Goal: Check status: Check status

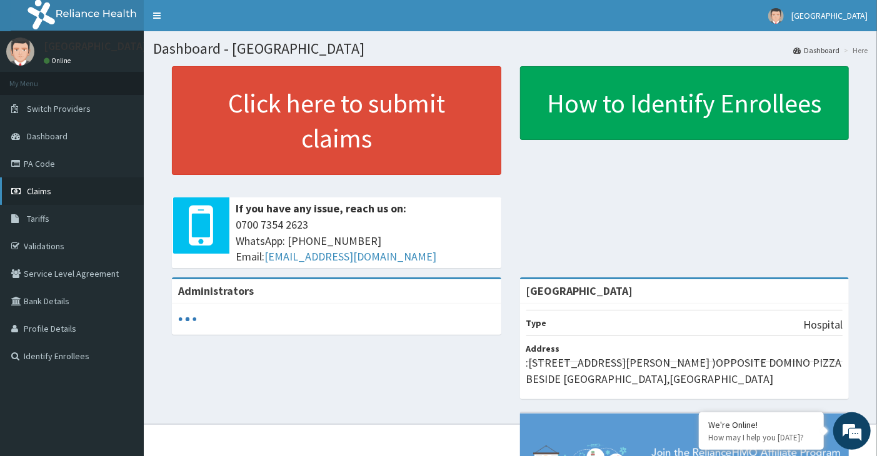
click at [37, 188] on span "Claims" at bounding box center [39, 191] width 24 height 11
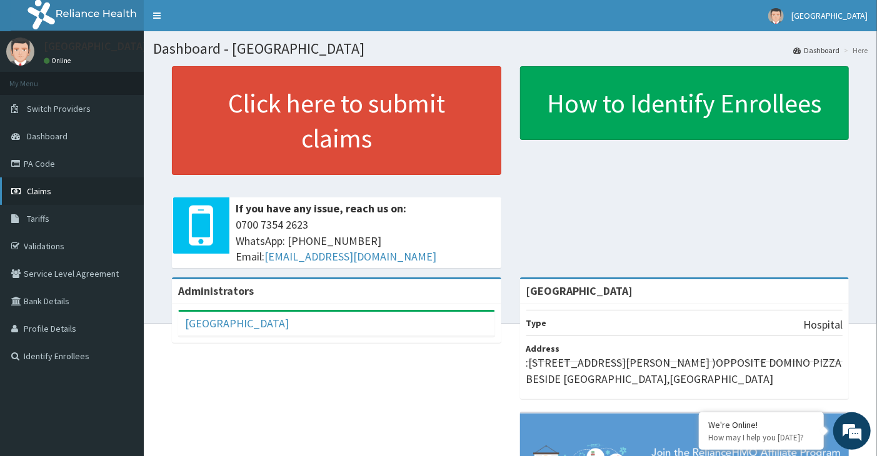
click at [32, 191] on span "Claims" at bounding box center [39, 191] width 24 height 11
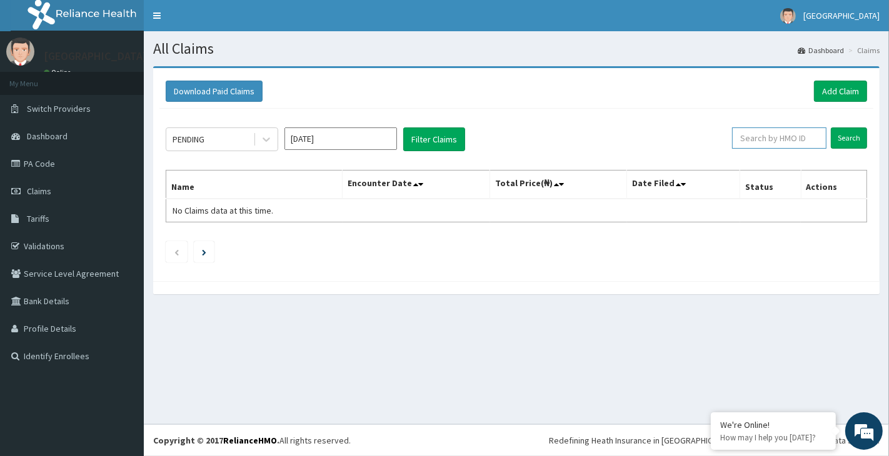
click at [773, 135] on input "text" at bounding box center [779, 137] width 94 height 21
type input "GEE/10223/A"
click at [830, 127] on input "Search" at bounding box center [848, 137] width 36 height 21
click at [838, 142] on input "Search" at bounding box center [848, 137] width 36 height 21
click at [830, 127] on input "Search" at bounding box center [848, 137] width 36 height 21
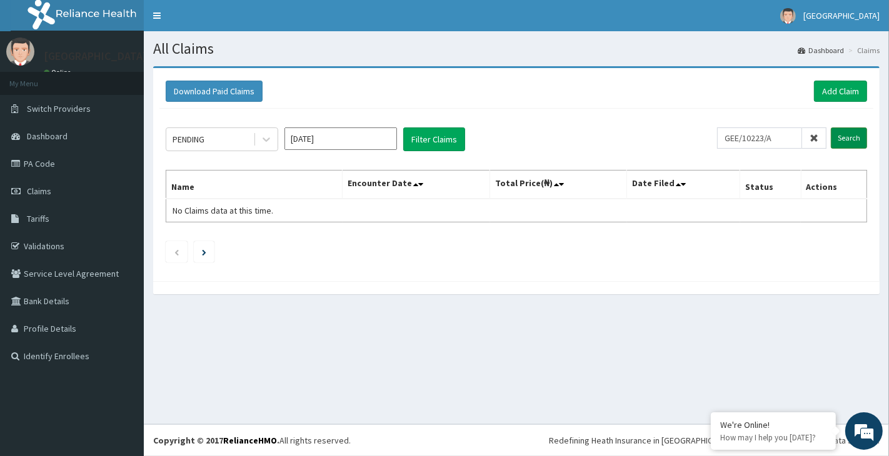
click at [830, 127] on input "Search" at bounding box center [848, 137] width 36 height 21
